Goal: Task Accomplishment & Management: Use online tool/utility

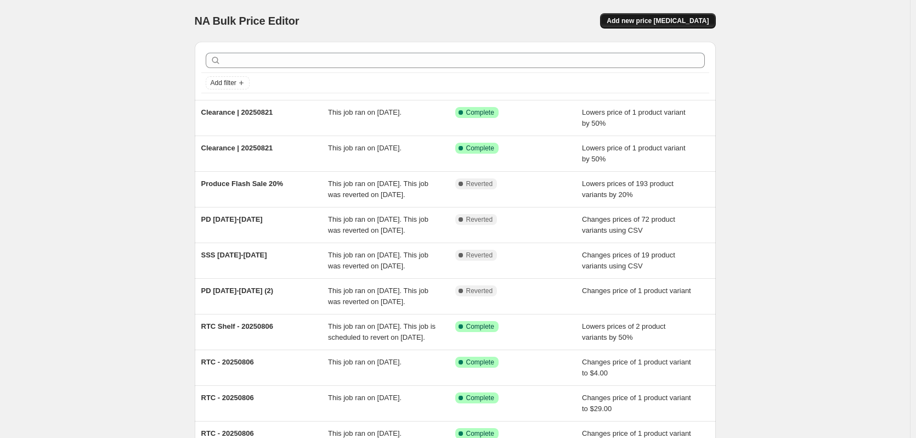
drag, startPoint x: 693, startPoint y: 11, endPoint x: 669, endPoint y: 24, distance: 26.7
click at [669, 24] on div "NA Bulk Price Editor. This page is ready NA Bulk Price Editor Add new price [ME…" at bounding box center [455, 21] width 521 height 42
click at [669, 24] on span "Add new price [MEDICAL_DATA]" at bounding box center [657, 20] width 102 height 9
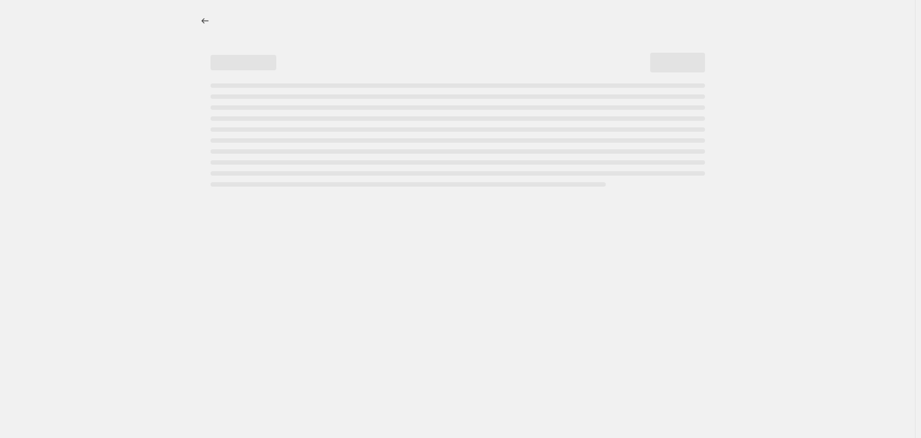
select select "percentage"
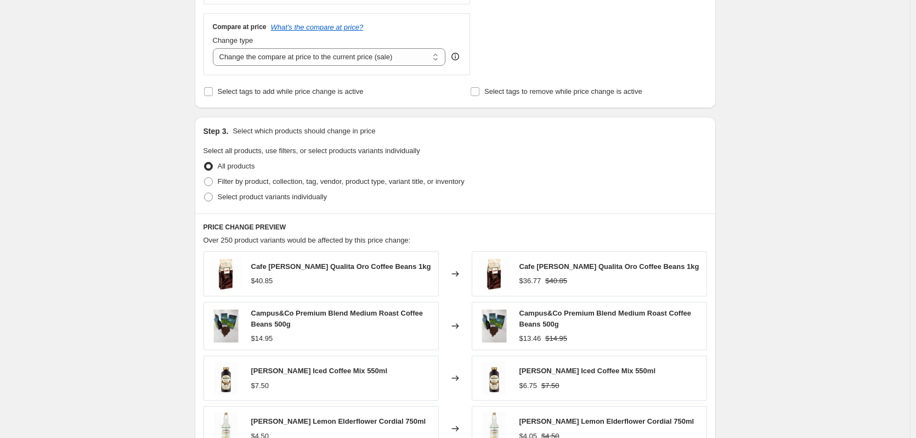
scroll to position [384, 0]
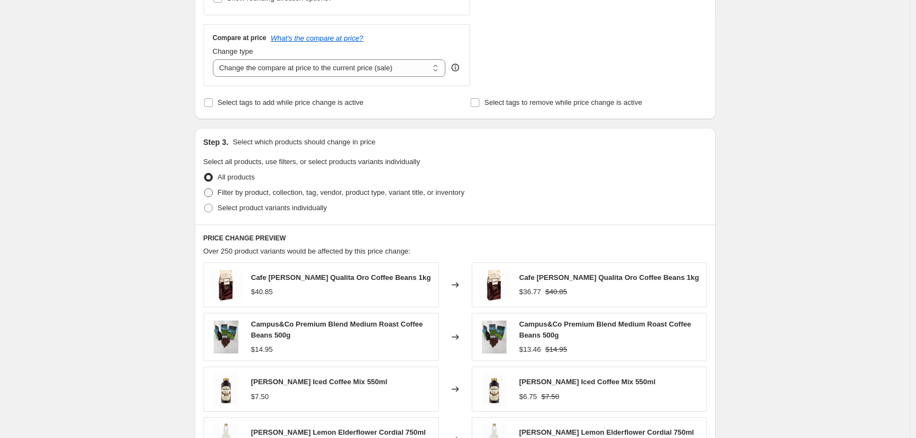
click at [229, 192] on span "Filter by product, collection, tag, vendor, product type, variant title, or inv…" at bounding box center [341, 192] width 247 height 8
click at [205, 189] on input "Filter by product, collection, tag, vendor, product type, variant title, or inv…" at bounding box center [204, 188] width 1 height 1
radio input "true"
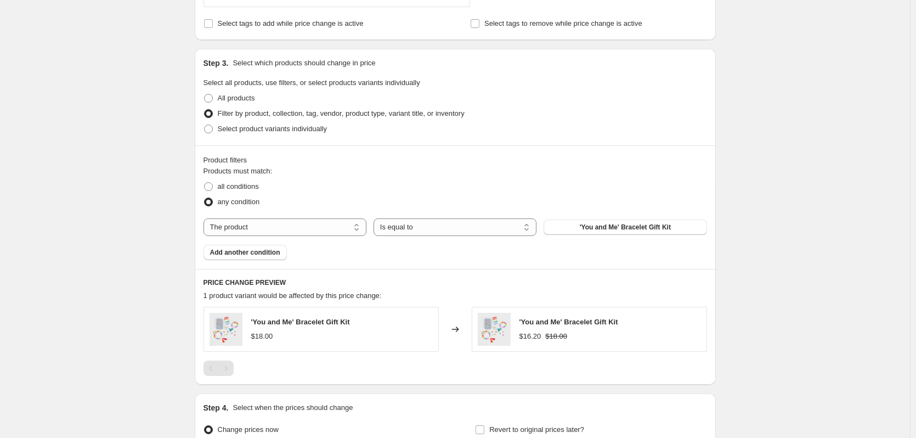
scroll to position [467, 0]
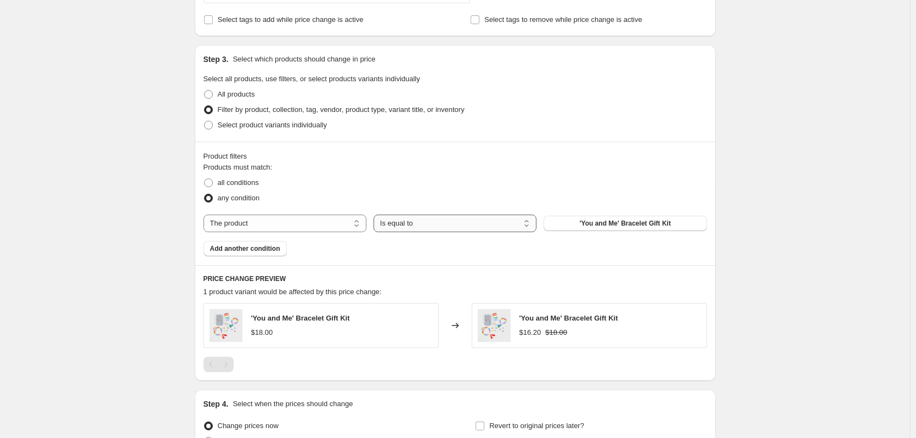
click at [403, 223] on select "Is equal to Is not equal to" at bounding box center [454, 223] width 163 height 18
click at [321, 233] on div "Products must match: all conditions any condition The product The product's col…" at bounding box center [454, 209] width 503 height 94
click at [322, 229] on select "The product The product's collection The product's tag The product's vendor The…" at bounding box center [284, 223] width 163 height 18
select select "tag"
click at [417, 225] on select "Is equal to Is not equal to" at bounding box center [454, 223] width 163 height 18
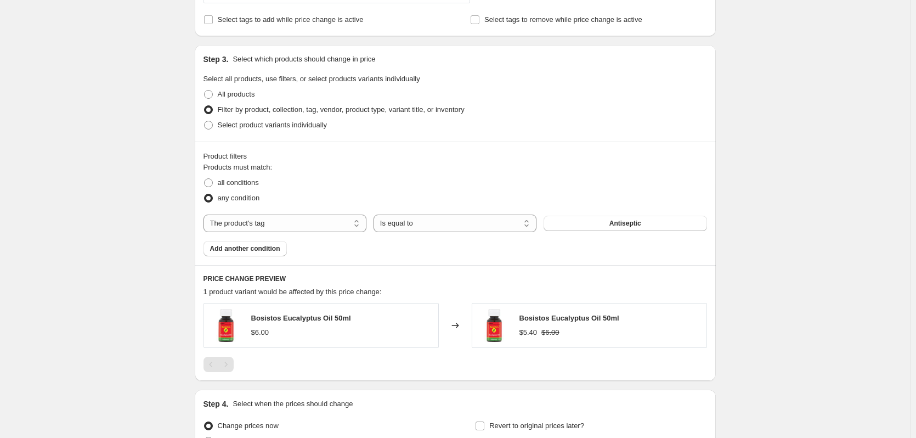
drag, startPoint x: 417, startPoint y: 225, endPoint x: 507, endPoint y: 210, distance: 91.7
click at [417, 225] on select "Is equal to Is not equal to" at bounding box center [454, 223] width 163 height 18
click at [649, 229] on button "Antiseptic" at bounding box center [624, 223] width 163 height 15
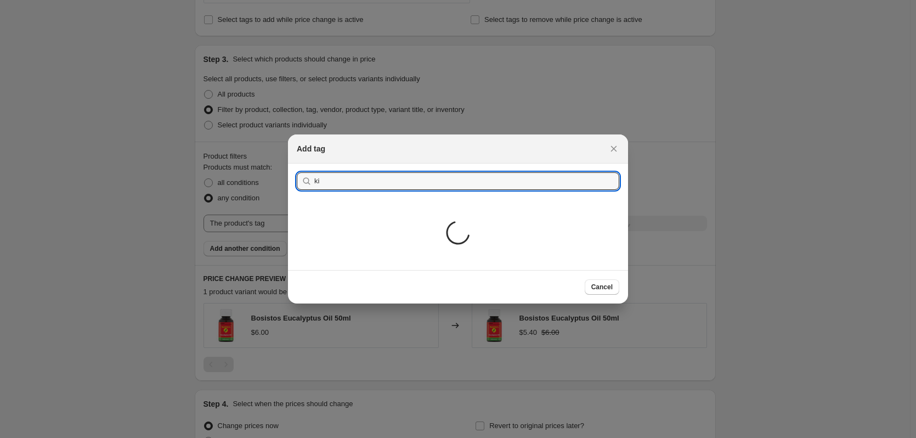
type input "k"
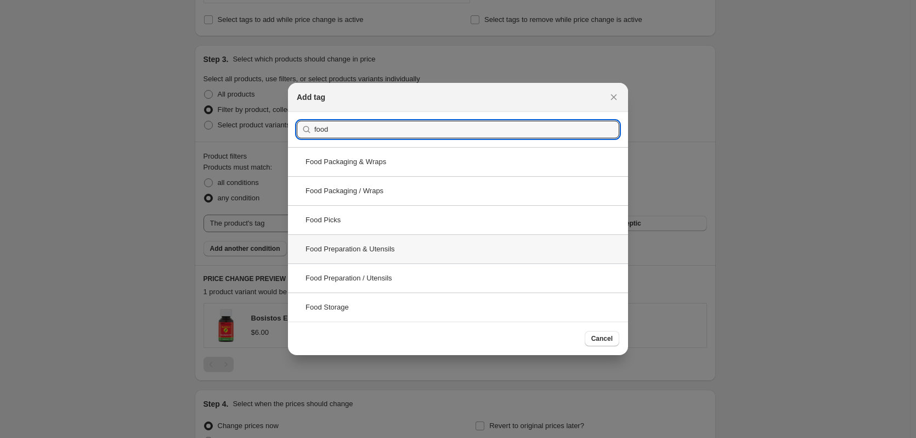
type input "food"
click at [440, 252] on div "Food Preparation & Utensils" at bounding box center [458, 248] width 340 height 29
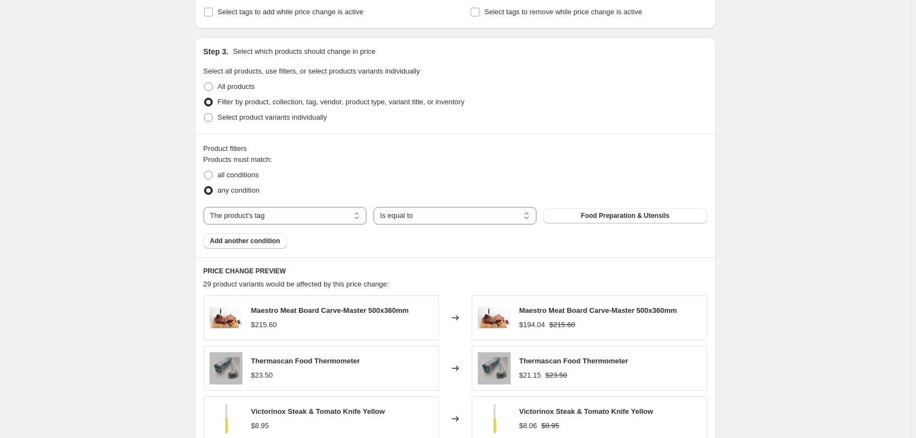
scroll to position [474, 0]
click at [274, 244] on span "Add another condition" at bounding box center [245, 241] width 70 height 9
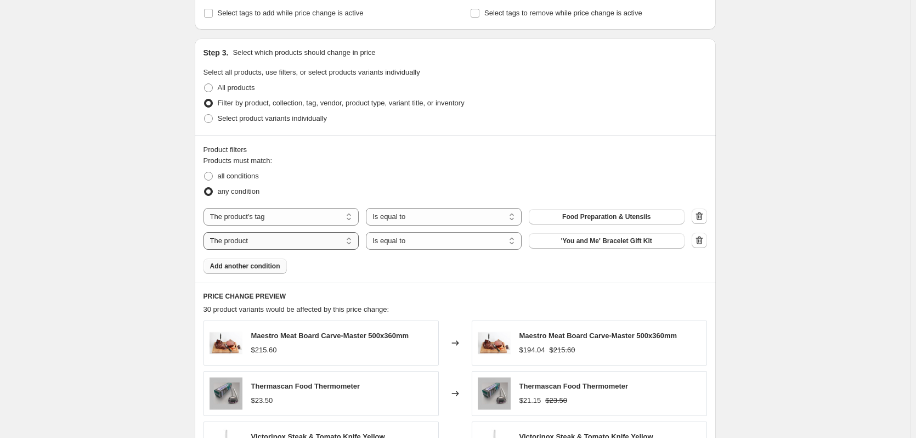
click at [323, 237] on select "The product The product's collection The product's tag The product's vendor The…" at bounding box center [281, 241] width 156 height 18
select select "tag"
click at [424, 243] on select "Is equal to Is not equal to" at bounding box center [444, 241] width 156 height 18
select select "not_equal"
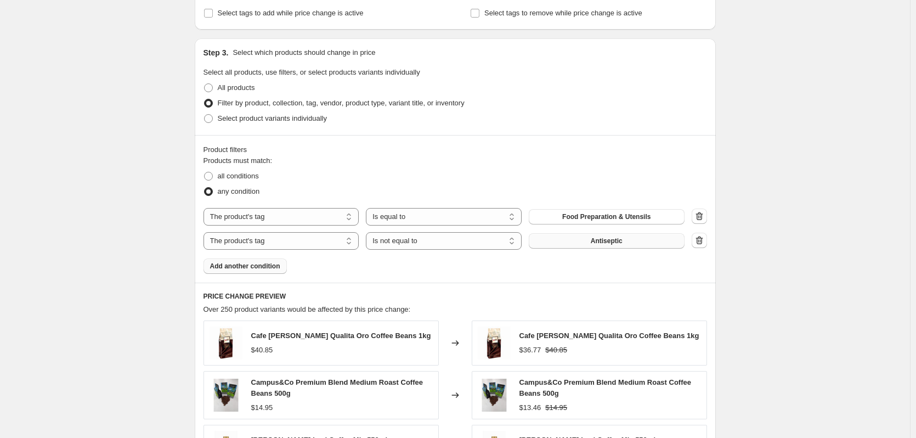
click at [569, 239] on button "Antiseptic" at bounding box center [607, 240] width 156 height 15
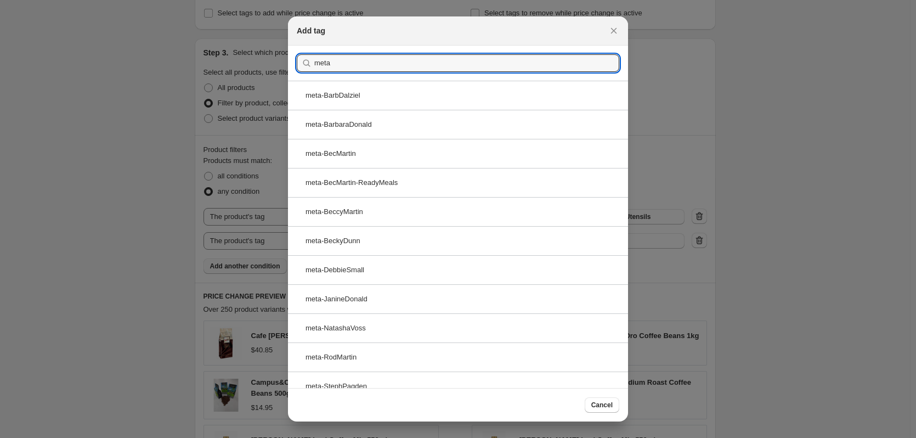
type input "meta"
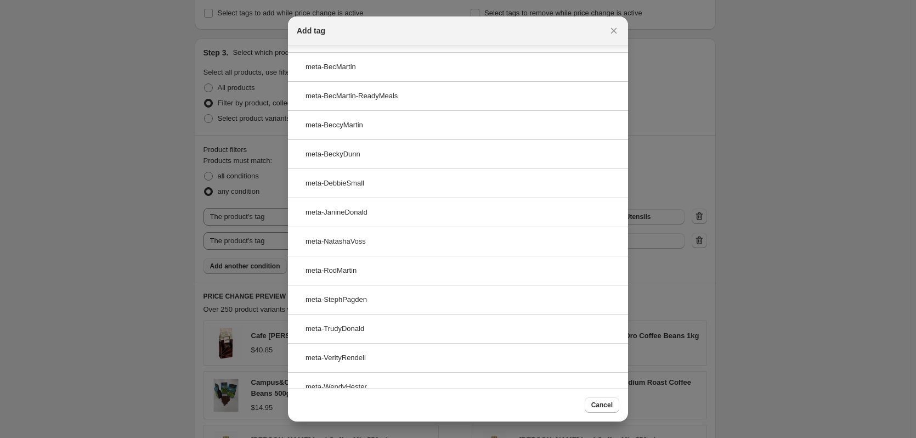
scroll to position [100, 0]
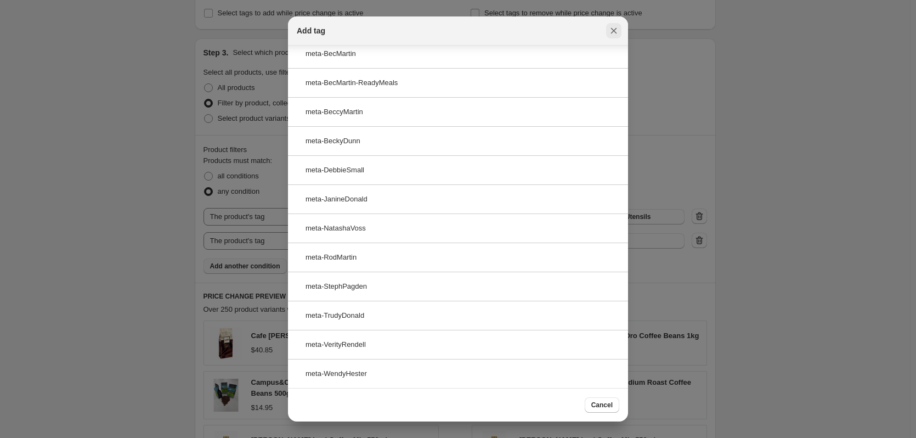
click at [616, 34] on icon "Close" at bounding box center [613, 30] width 11 height 11
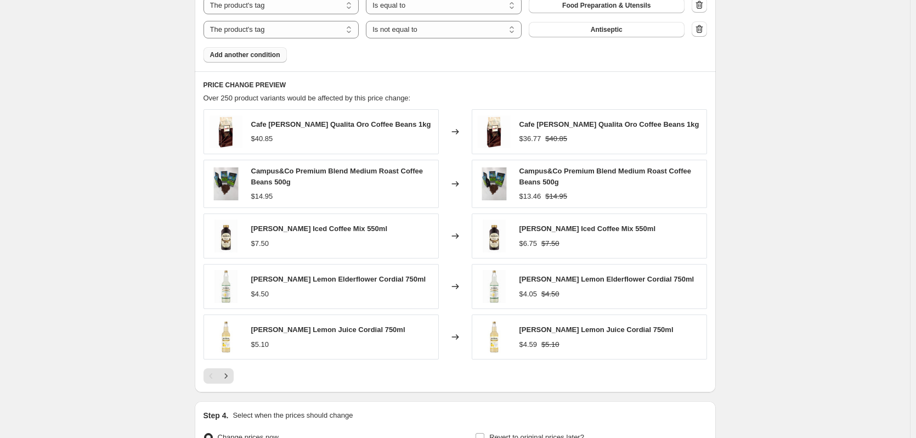
scroll to position [687, 0]
